Goal: Entertainment & Leisure: Consume media (video, audio)

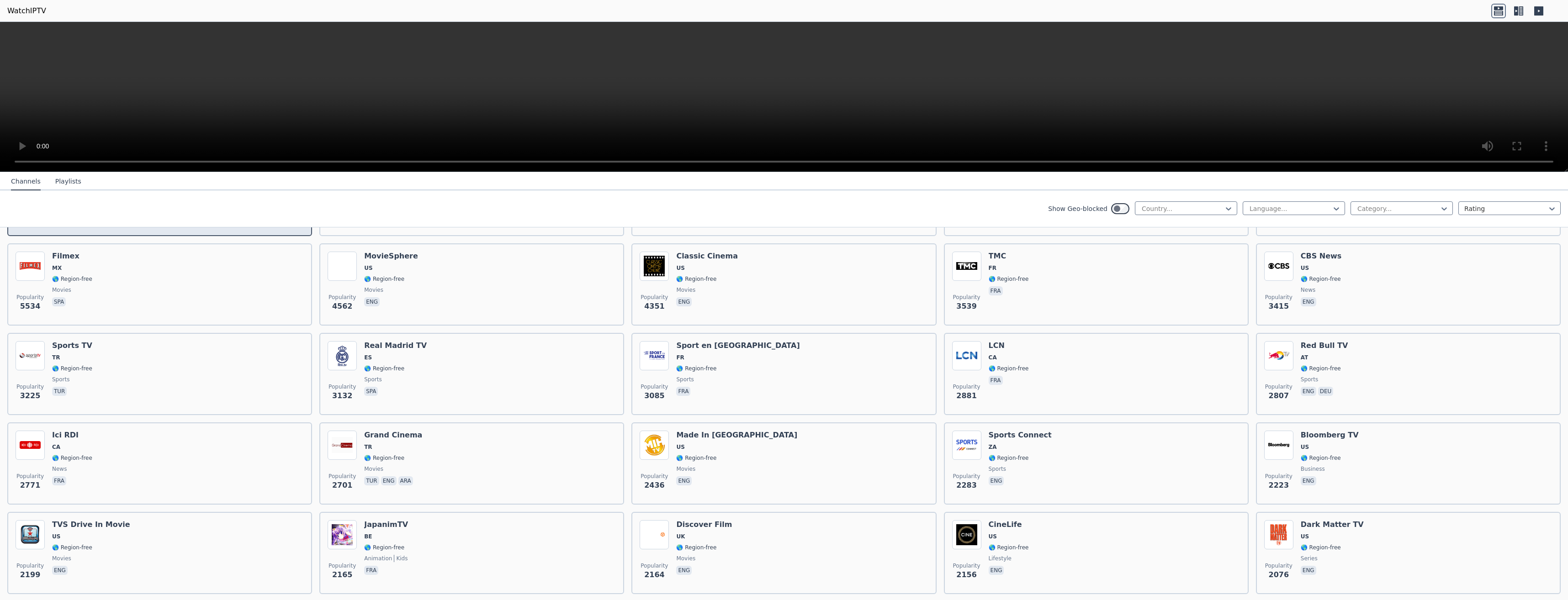
scroll to position [46, 0]
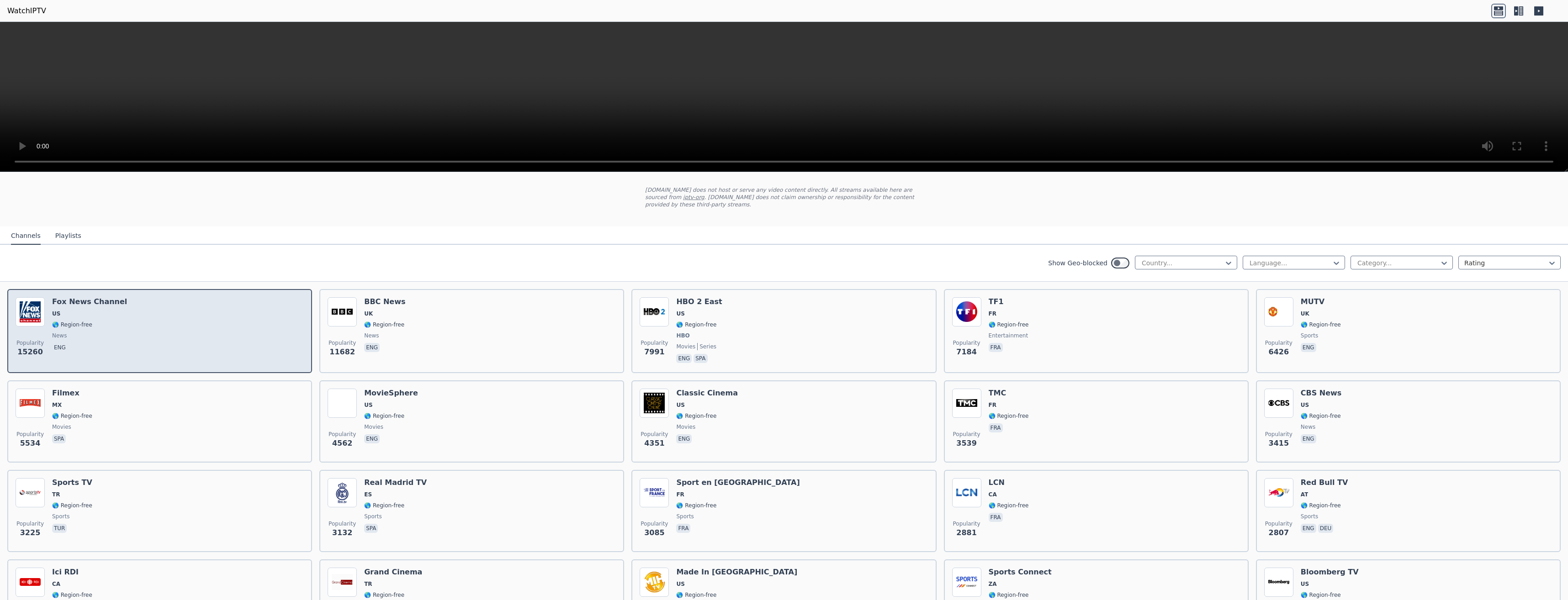
click at [125, 344] on div "Popularity 15260 [PERSON_NAME] US 🌎 Region-free news eng" at bounding box center [160, 331] width 288 height 68
click at [67, 313] on div "[PERSON_NAME] US 🌎 Region-free news eng" at bounding box center [89, 331] width 75 height 68
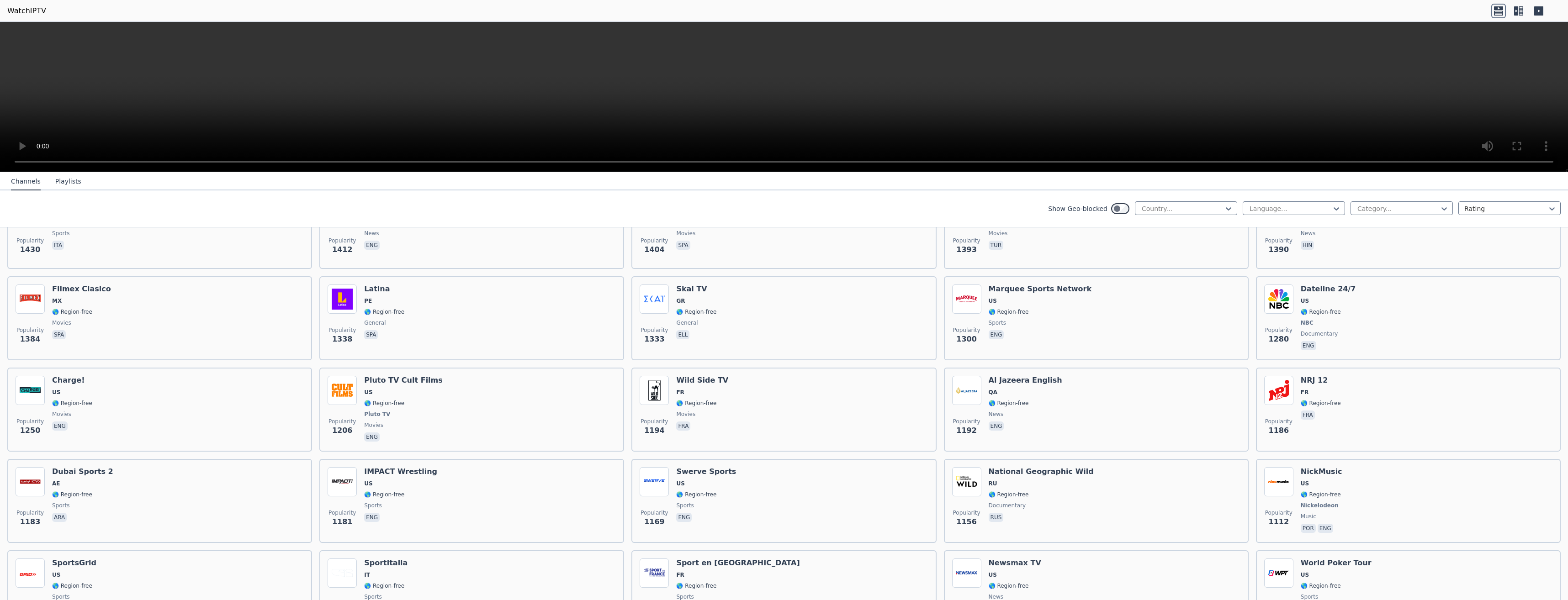
scroll to position [1005, 0]
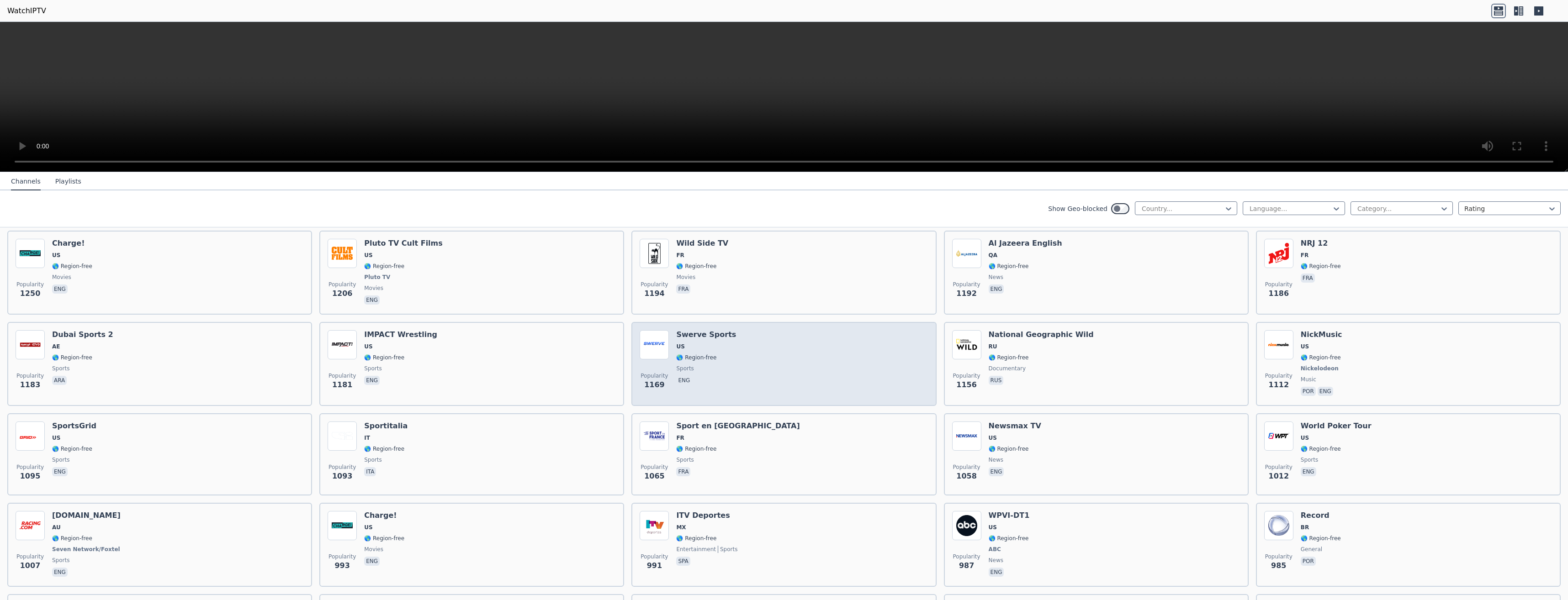
click at [652, 333] on img at bounding box center [654, 344] width 29 height 29
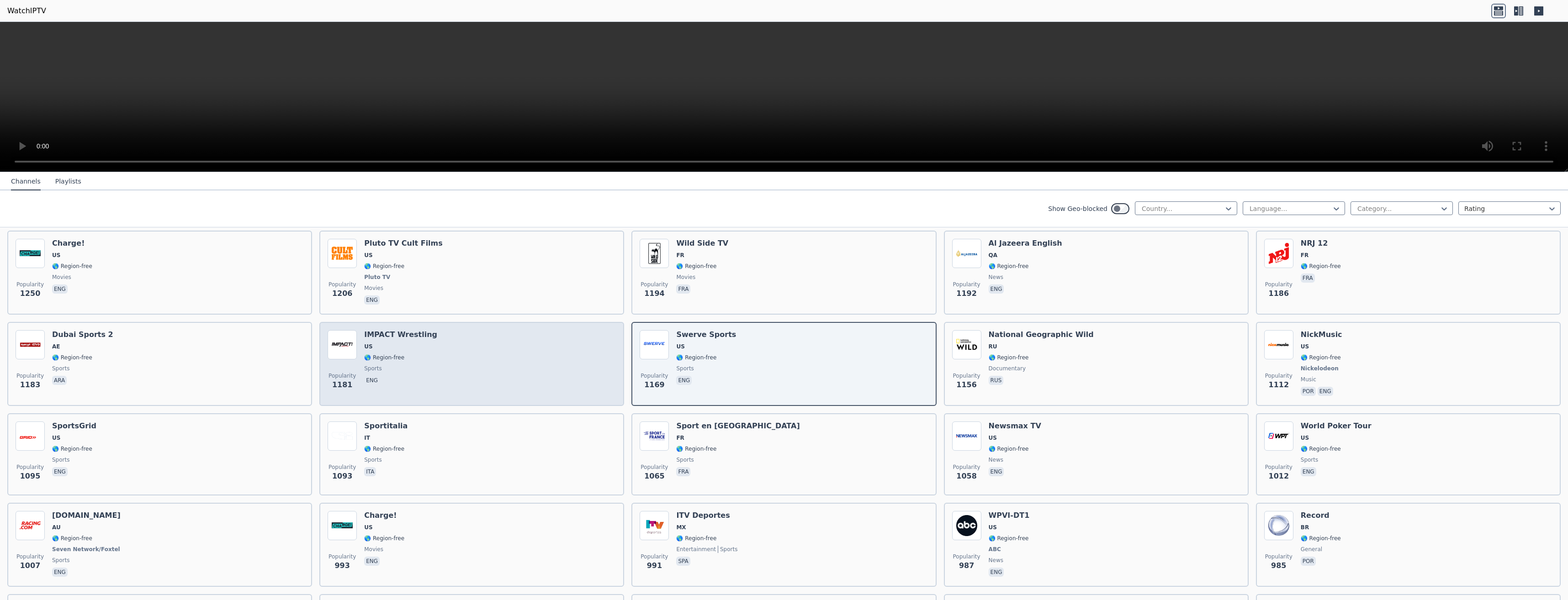
click at [325, 341] on div "Popularity 1181 IMPACT Wrestling US 🌎 Region-free sports eng" at bounding box center [472, 364] width 305 height 84
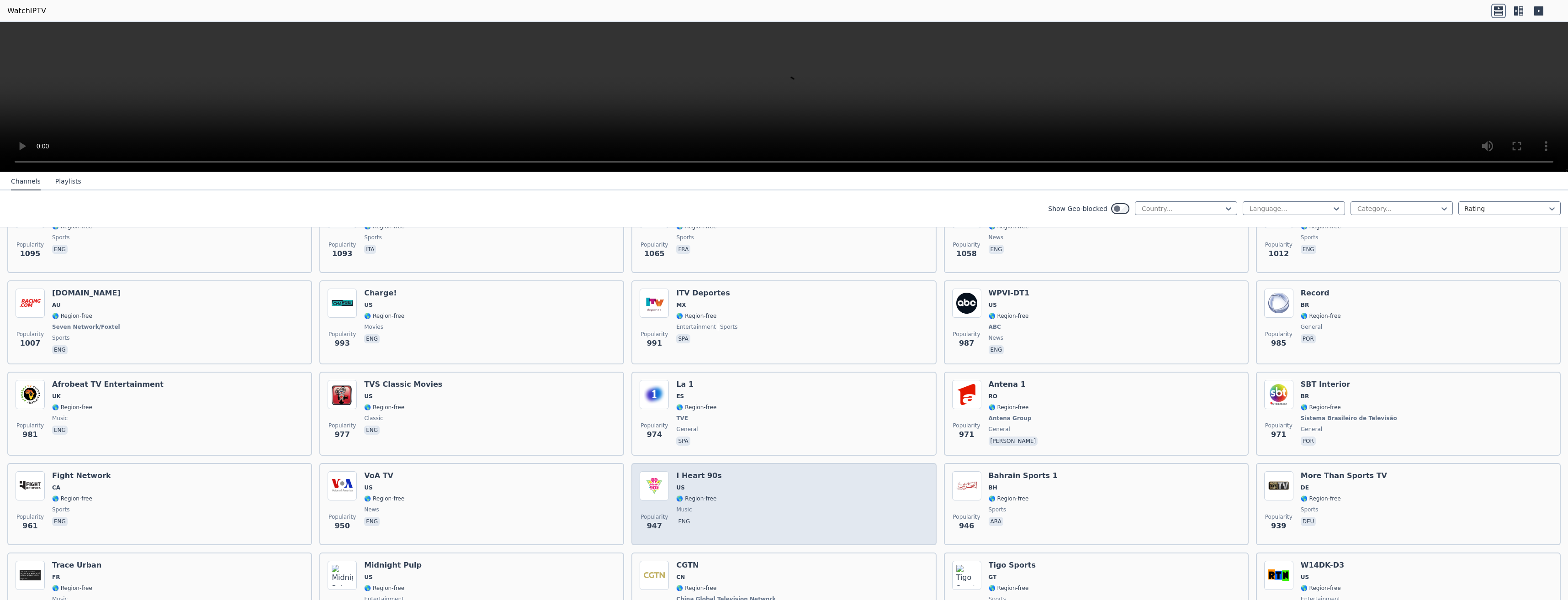
scroll to position [1325, 0]
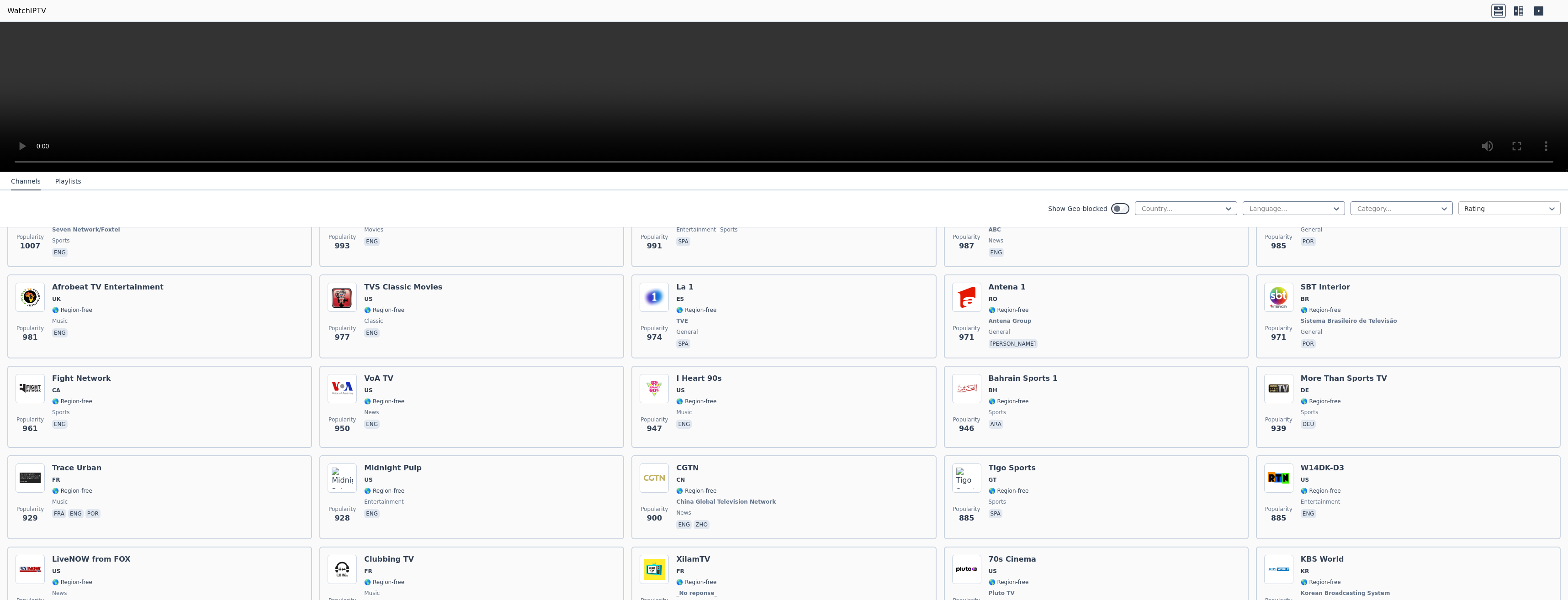
click at [1479, 207] on div at bounding box center [1505, 209] width 83 height 9
click at [1402, 211] on div at bounding box center [1398, 209] width 83 height 9
click at [1373, 316] on div "Sports" at bounding box center [1401, 312] width 102 height 16
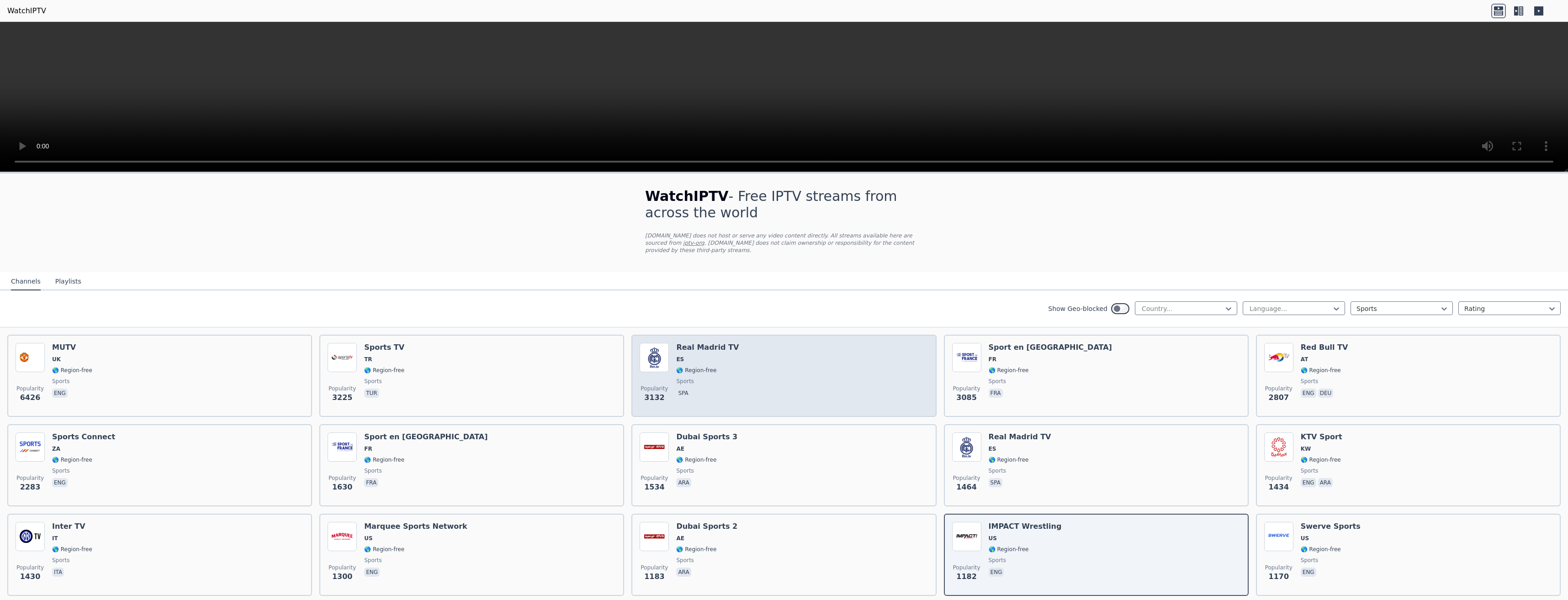
click at [686, 343] on h6 "Real Madrid TV" at bounding box center [708, 348] width 63 height 9
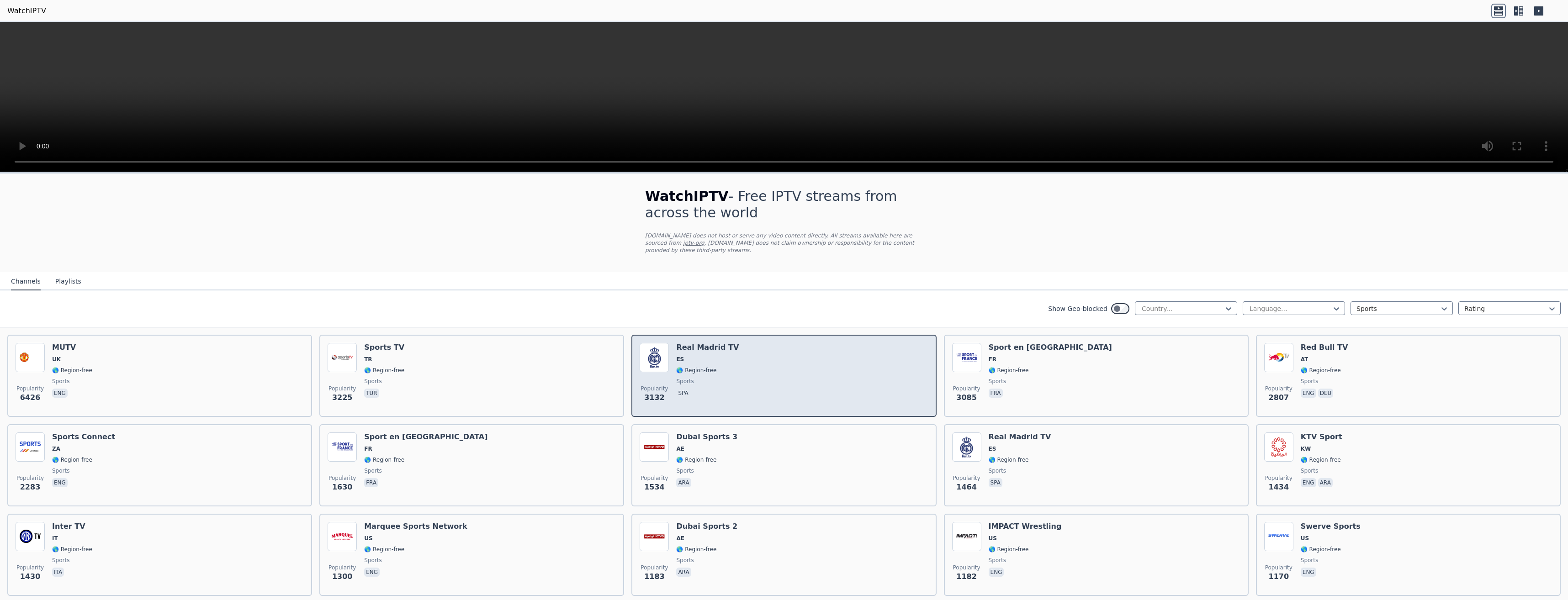
click at [652, 355] on img at bounding box center [654, 357] width 29 height 29
click at [659, 355] on img at bounding box center [654, 357] width 29 height 29
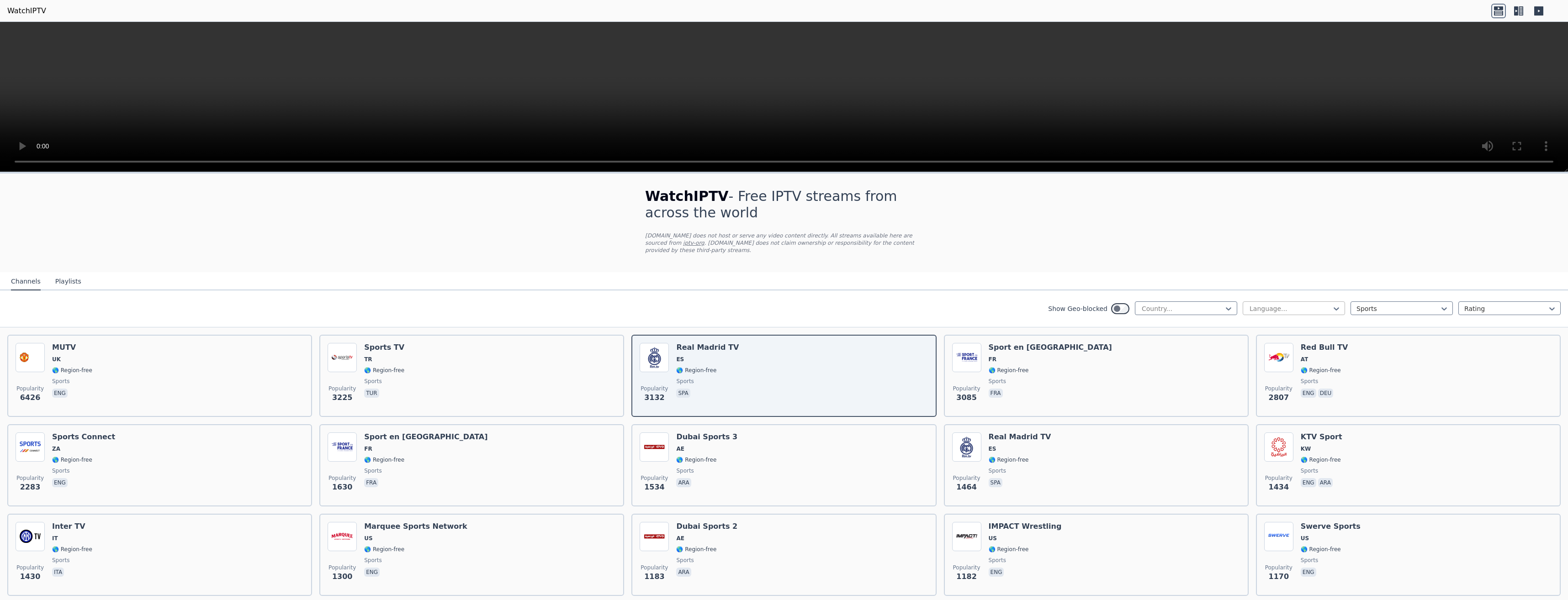
click at [1270, 304] on div at bounding box center [1289, 308] width 83 height 9
click at [1194, 304] on div at bounding box center [1182, 308] width 83 height 9
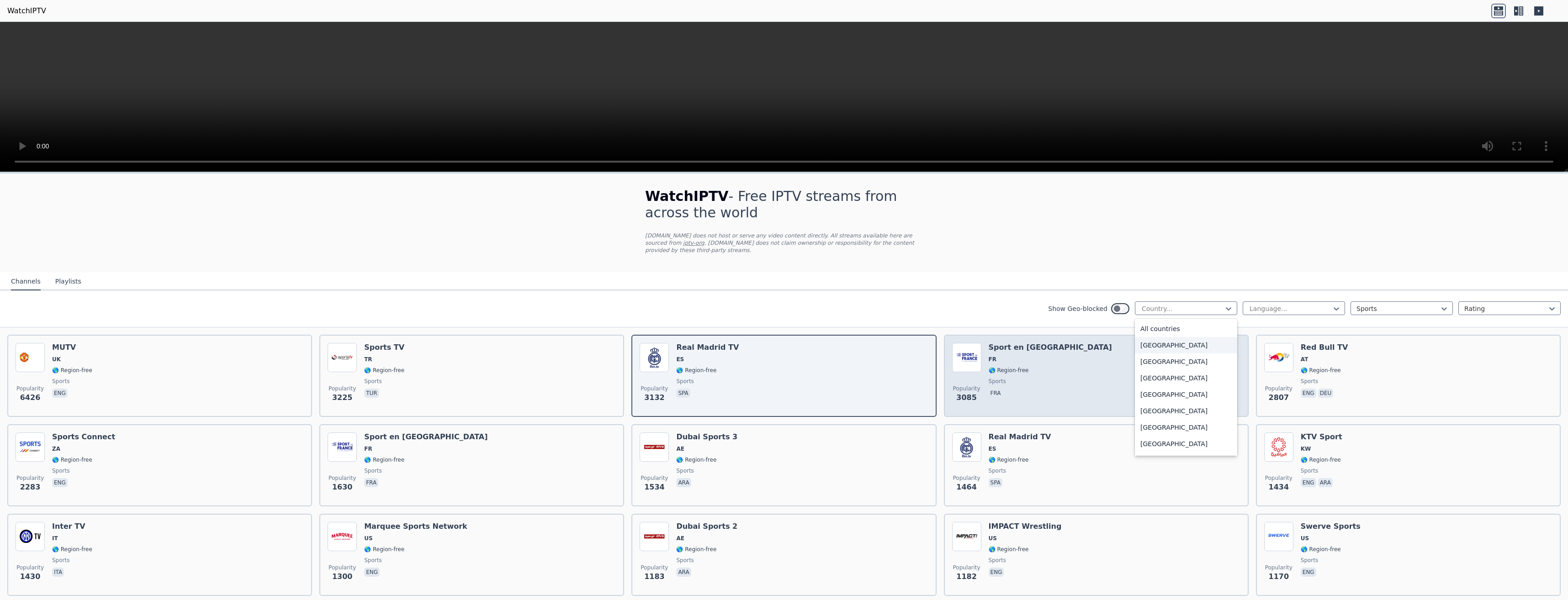
click at [1168, 340] on div "[GEOGRAPHIC_DATA]" at bounding box center [1186, 345] width 102 height 16
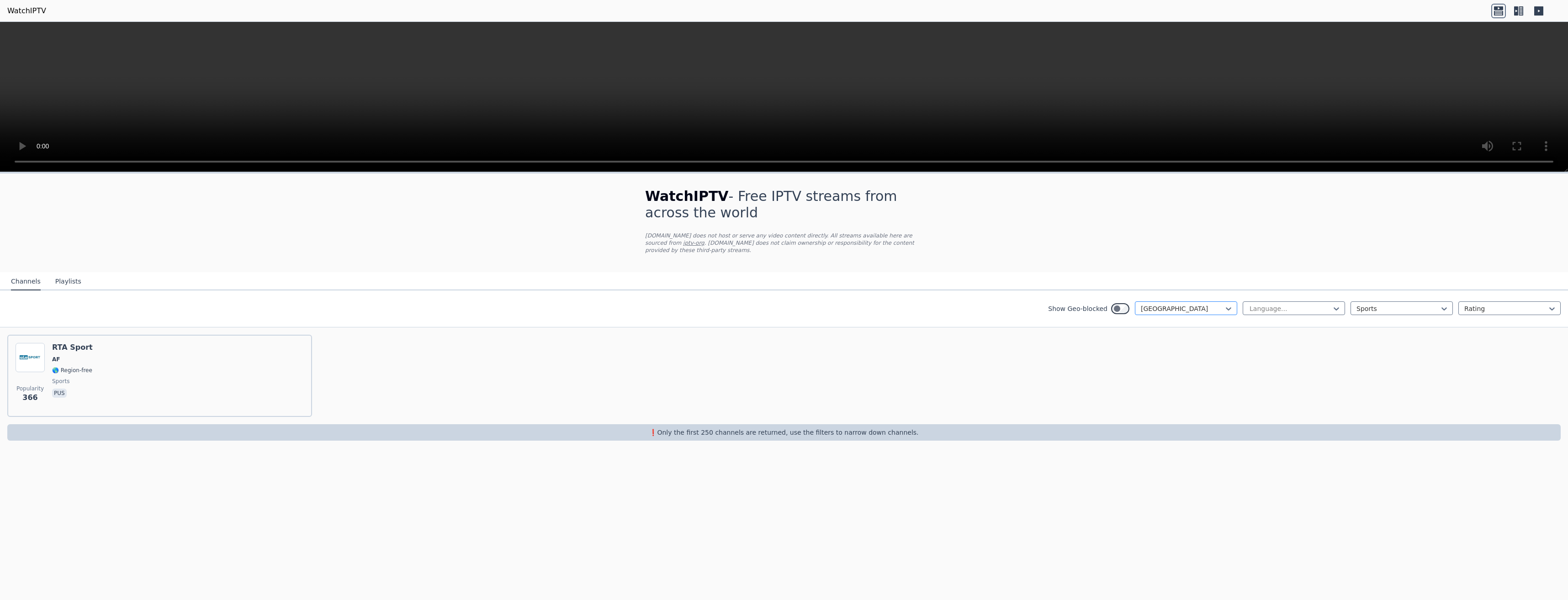
click at [1189, 304] on div at bounding box center [1182, 308] width 83 height 9
type input "***"
click at [1170, 321] on div "[GEOGRAPHIC_DATA]" at bounding box center [1186, 329] width 102 height 16
